Goal: Task Accomplishment & Management: Use online tool/utility

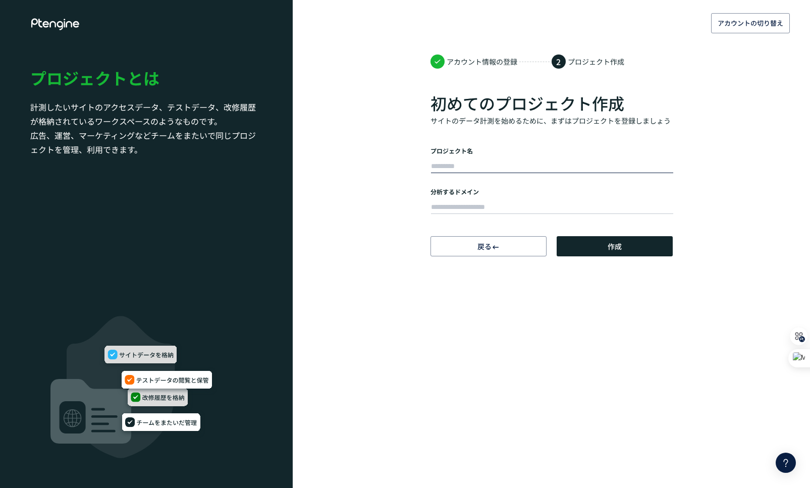
click at [463, 166] on input "text" at bounding box center [552, 167] width 242 height 14
click at [444, 168] on input "text" at bounding box center [552, 167] width 242 height 14
click at [359, 276] on body "アカウントの切り替え アカウント情報の登録 2 プロジェクト作成 初めてのプロジェクト作成 サイトのデータ計測を始めるために、まずはプロジェクトを登録しましょ…" at bounding box center [405, 244] width 810 height 488
click at [458, 167] on input "text" at bounding box center [552, 167] width 242 height 14
type input "***"
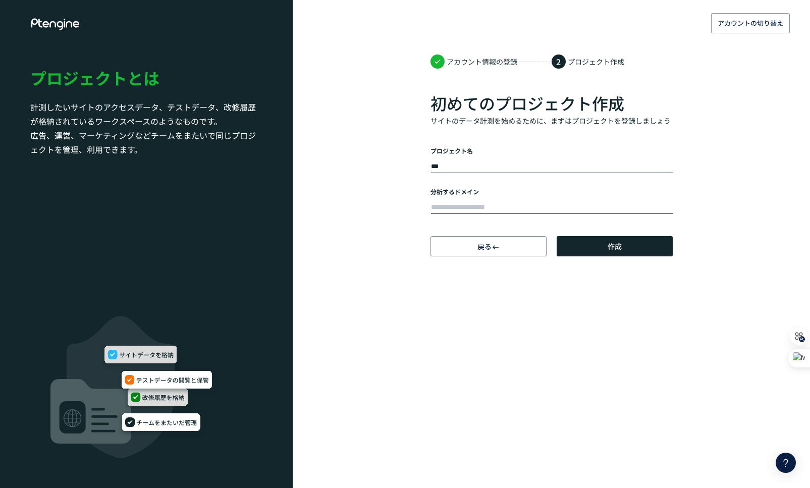
click at [450, 207] on input "text" at bounding box center [552, 207] width 242 height 14
click at [495, 205] on input "text" at bounding box center [552, 207] width 242 height 14
paste input "**********"
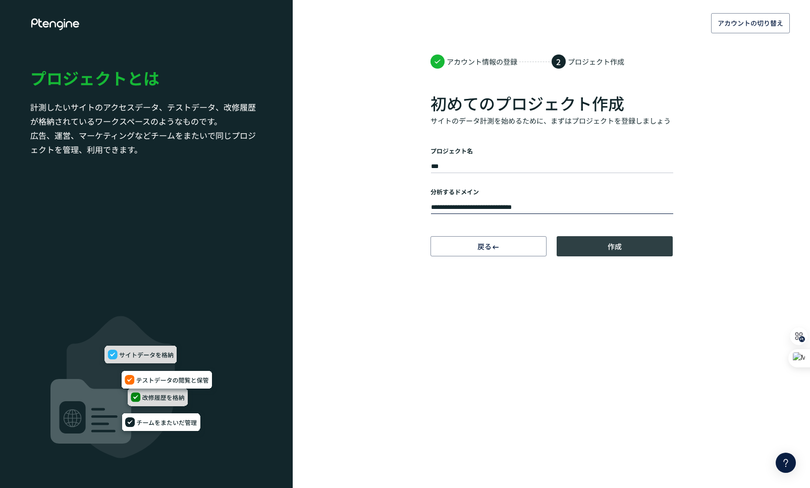
type input "**********"
click at [605, 245] on button "作成" at bounding box center [615, 246] width 116 height 20
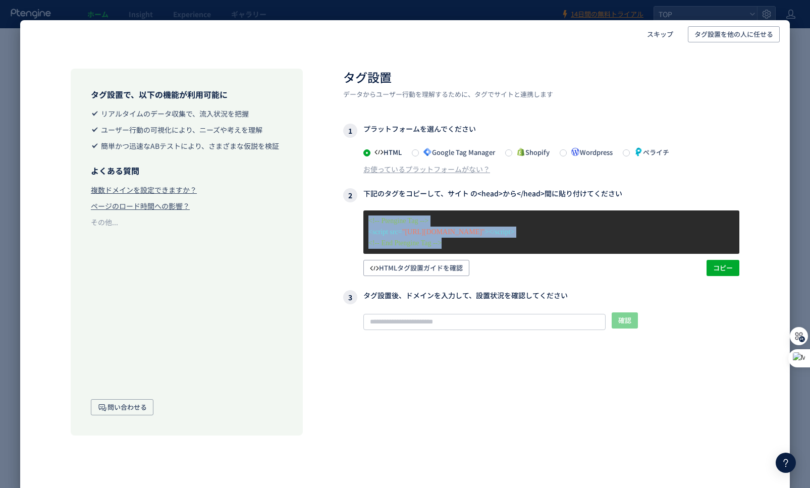
drag, startPoint x: 474, startPoint y: 247, endPoint x: 364, endPoint y: 223, distance: 112.2
click at [364, 223] on div "<!-- Ptengine Tag --> <script src= "[URL][DOMAIN_NAME]" ></script> <!-- End Pte…" at bounding box center [551, 232] width 376 height 43
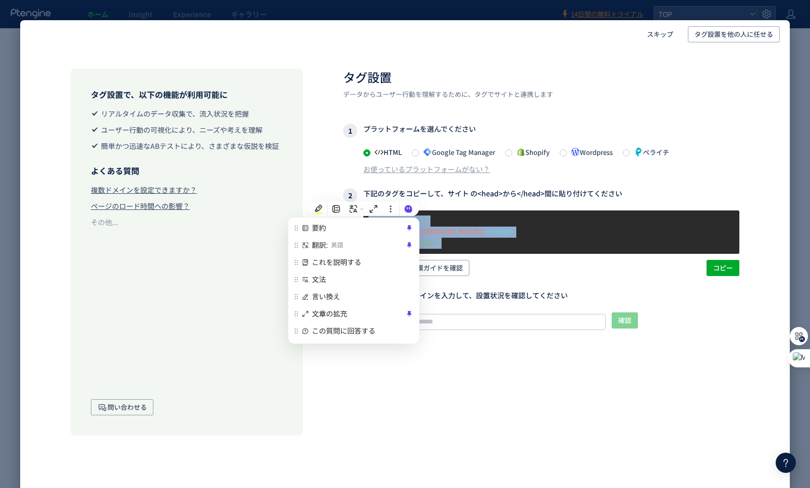
copy div "<!-- Ptengine Tag --> <script src= "[URL][DOMAIN_NAME]" ></script> <!-- End Pte…"
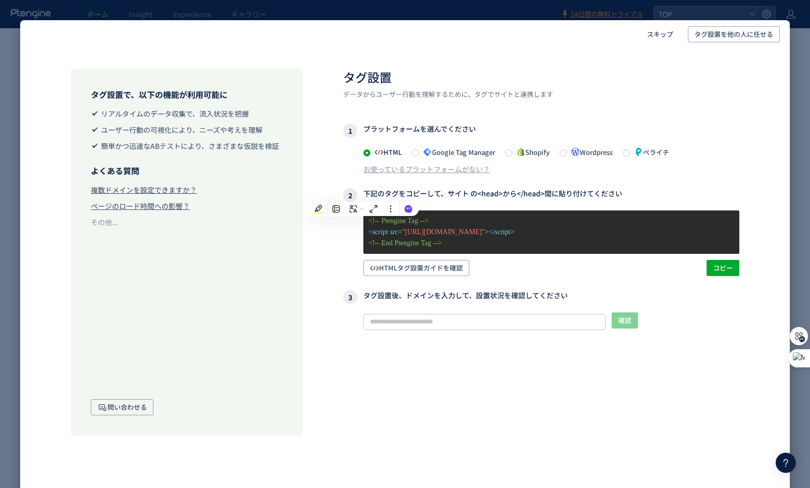
click at [639, 284] on div "タグ設置 データからユーザー行動を理解するために、タグでサイトと連携します 1 プラットフォームを選んでください HTML Google Tag Manage…" at bounding box center [541, 252] width 396 height 367
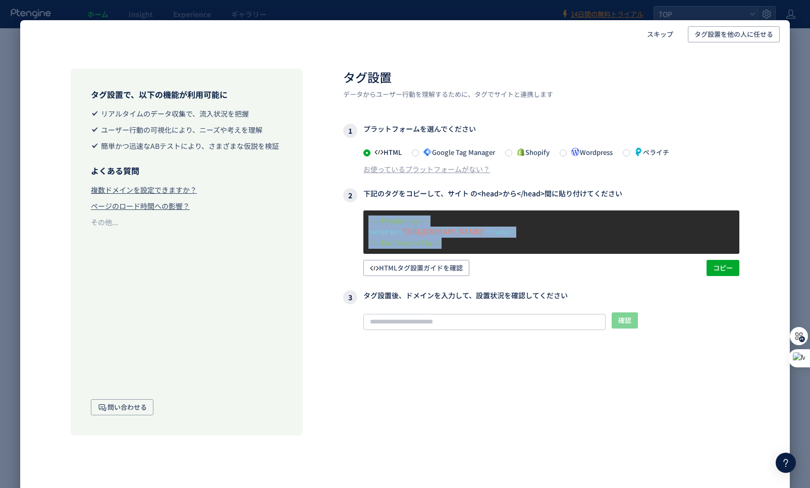
drag, startPoint x: 476, startPoint y: 250, endPoint x: 356, endPoint y: 213, distance: 125.5
click at [356, 213] on div "<!-- Ptengine Tag --> <script src= "[URL][DOMAIN_NAME]" ></script> <!-- End Pte…" at bounding box center [541, 244] width 396 height 66
copy div "<!-- Ptengine Tag --> <script src= "[URL][DOMAIN_NAME]" ></script> <!-- End Pte…"
click at [635, 75] on h2 "タグ設置" at bounding box center [541, 77] width 396 height 17
drag, startPoint x: 369, startPoint y: 220, endPoint x: 480, endPoint y: 242, distance: 113.3
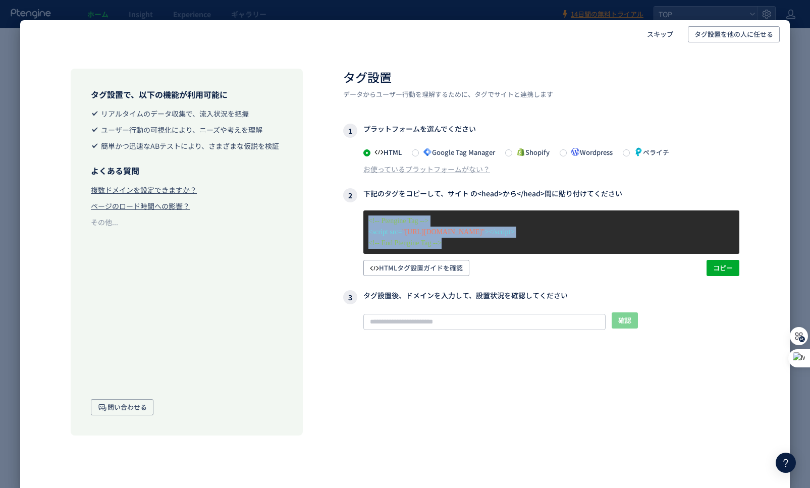
click at [480, 242] on div "<!-- Ptengine Tag --> <script src= "[URL][DOMAIN_NAME]" ></script> <!-- End Pte…" at bounding box center [551, 232] width 376 height 43
copy div "<!-- Ptengine Tag --> <script src= "[URL][DOMAIN_NAME]" ></script> <!-- End Pte…"
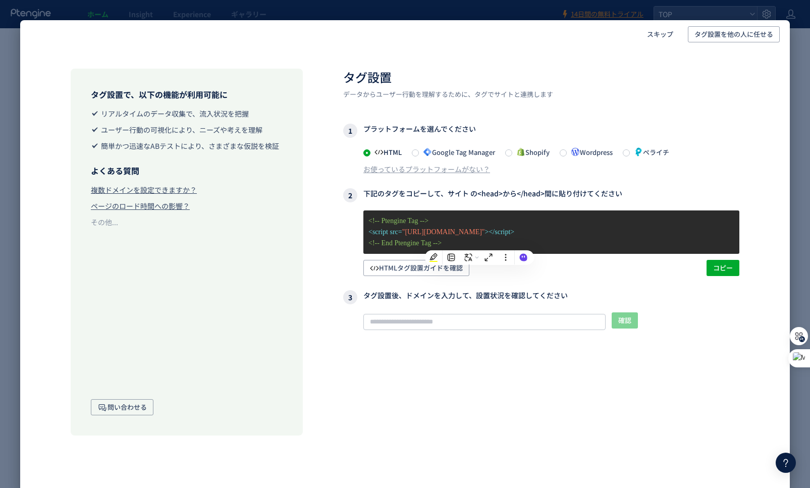
click at [438, 302] on h3 "3 タグ設置後、ドメインを入力して、設置状況を確認してください" at bounding box center [541, 297] width 396 height 14
click at [442, 319] on input "text" at bounding box center [484, 322] width 242 height 16
click at [420, 327] on input "text" at bounding box center [484, 322] width 242 height 16
paste input "**********"
type input "**********"
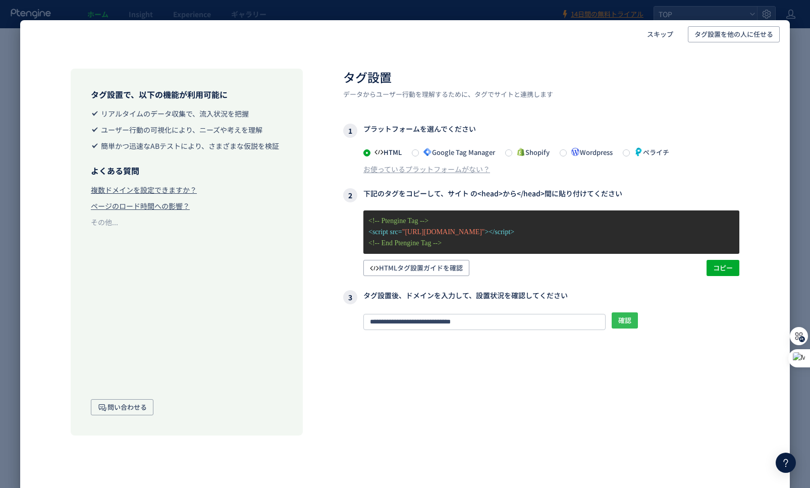
click at [621, 321] on span "確認" at bounding box center [624, 320] width 13 height 16
